Goal: Task Accomplishment & Management: Use online tool/utility

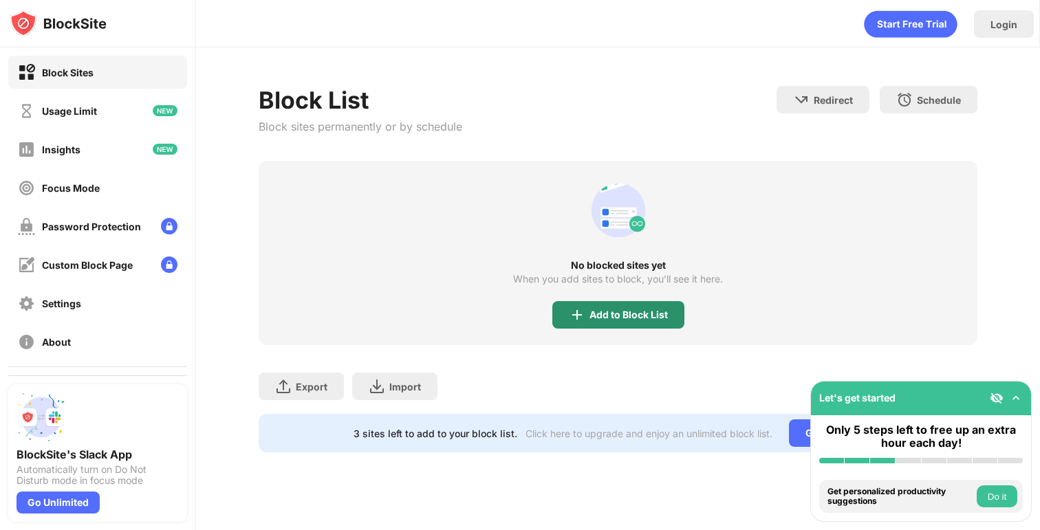
click at [614, 312] on div "Add to Block List" at bounding box center [629, 315] width 78 height 11
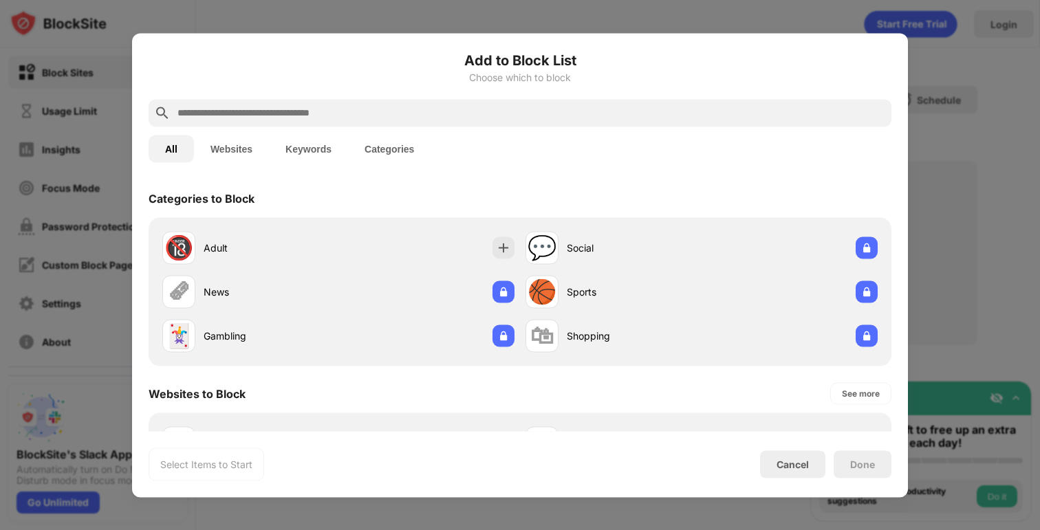
click at [571, 122] on div at bounding box center [520, 113] width 743 height 28
click at [562, 125] on div at bounding box center [520, 113] width 743 height 28
click at [563, 105] on input "text" at bounding box center [531, 113] width 710 height 17
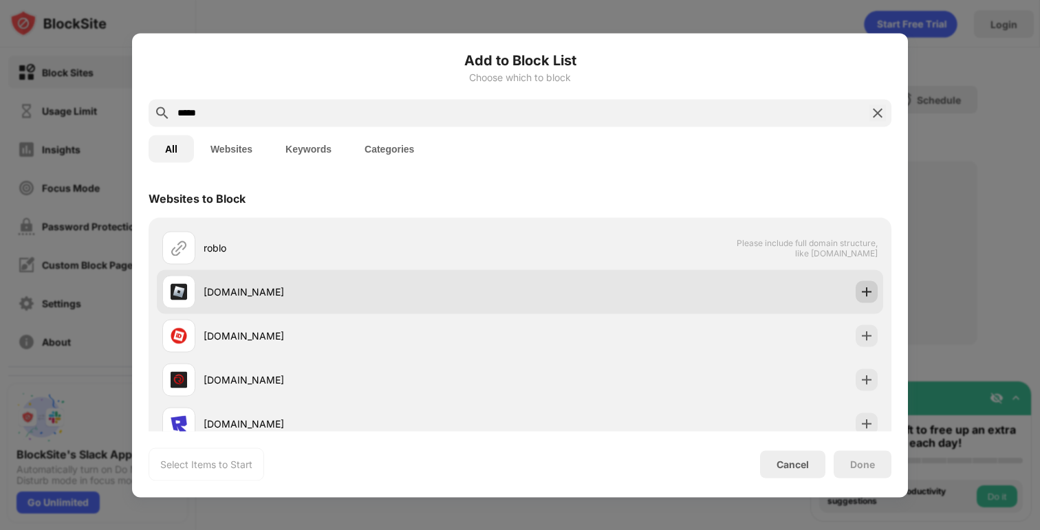
type input "*****"
click at [867, 286] on img at bounding box center [867, 292] width 14 height 14
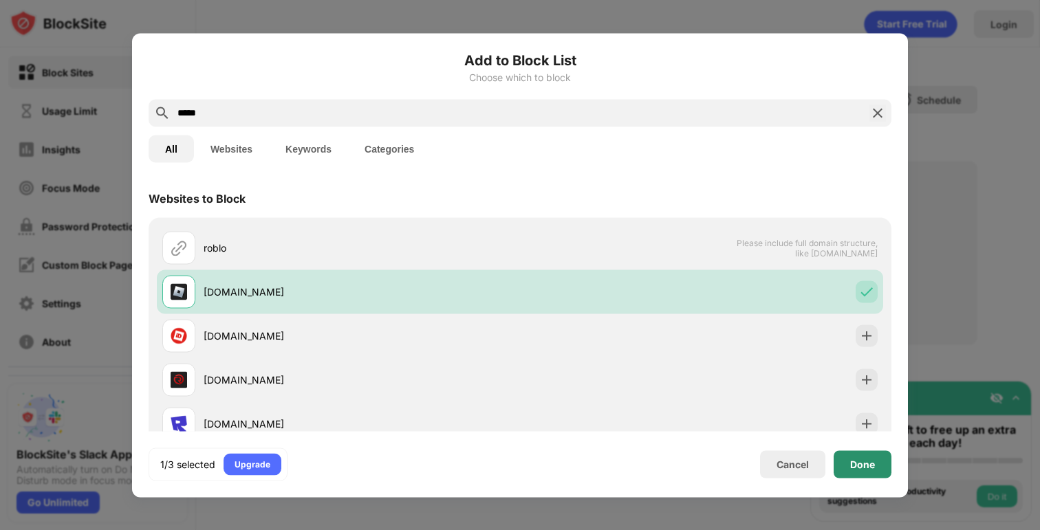
click at [863, 473] on div "Done" at bounding box center [863, 465] width 58 height 28
